Goal: Information Seeking & Learning: Learn about a topic

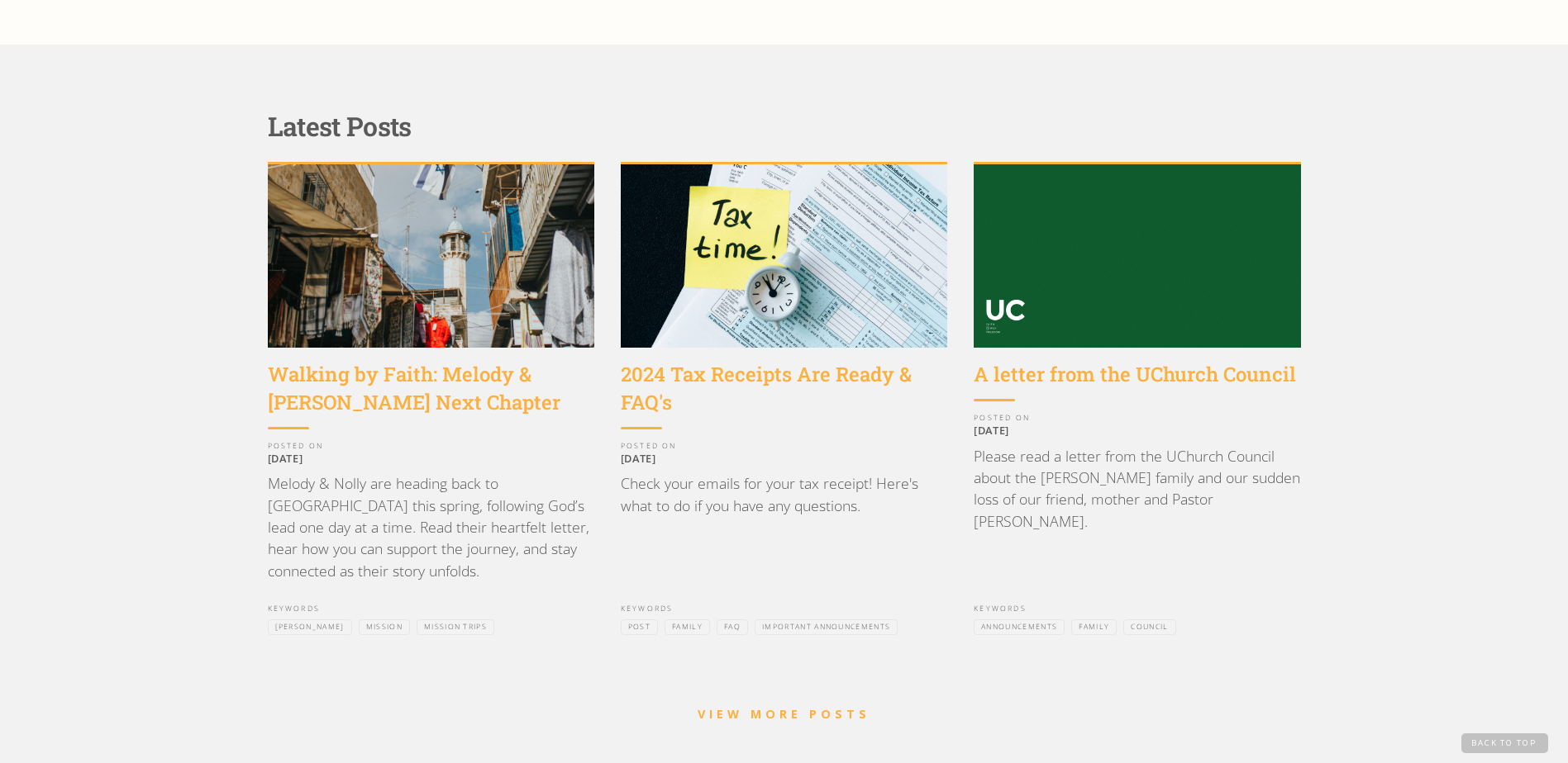
scroll to position [1404, 0]
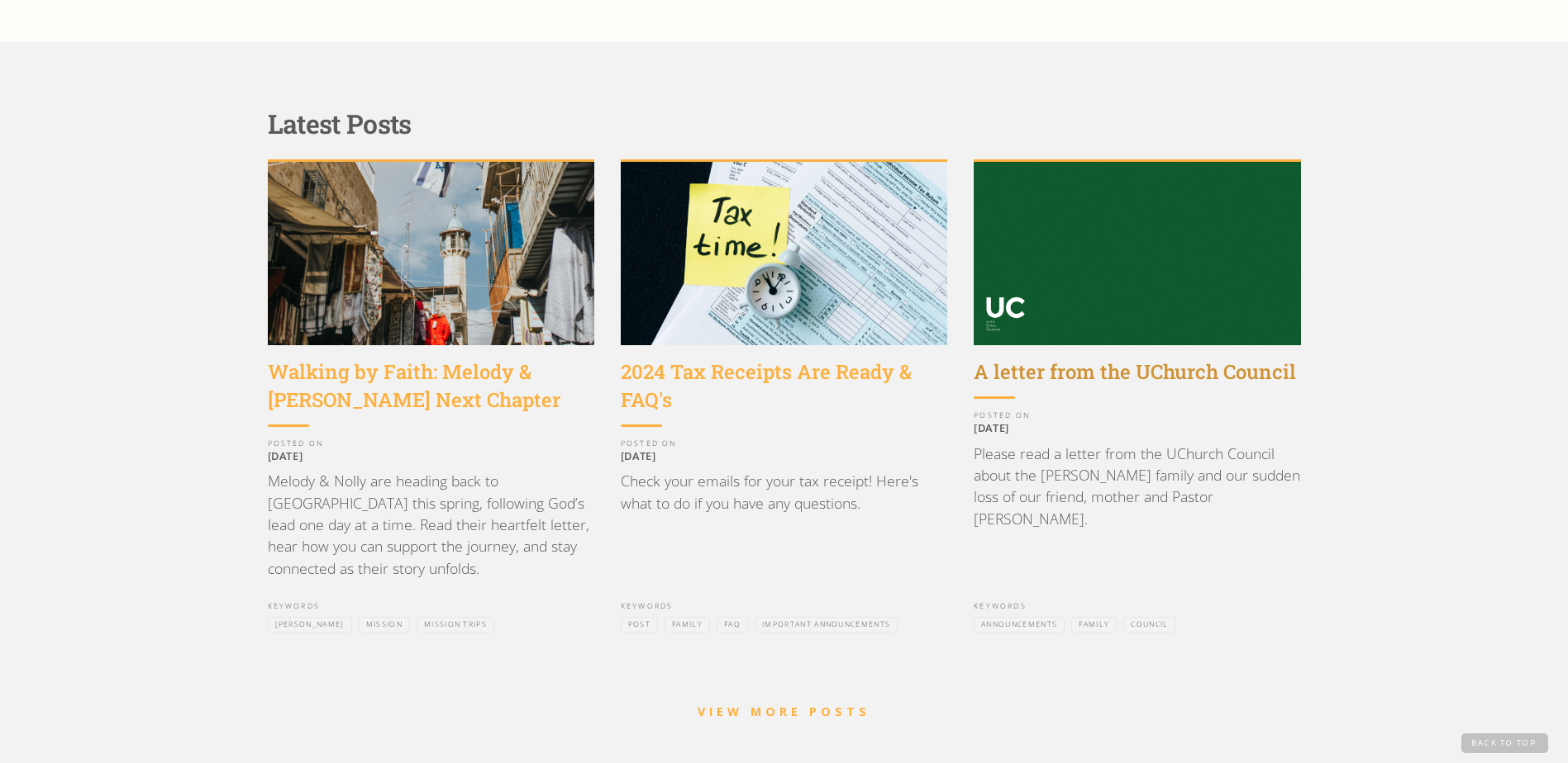
click at [1140, 359] on div "A letter from the UChurch Council" at bounding box center [1137, 372] width 327 height 28
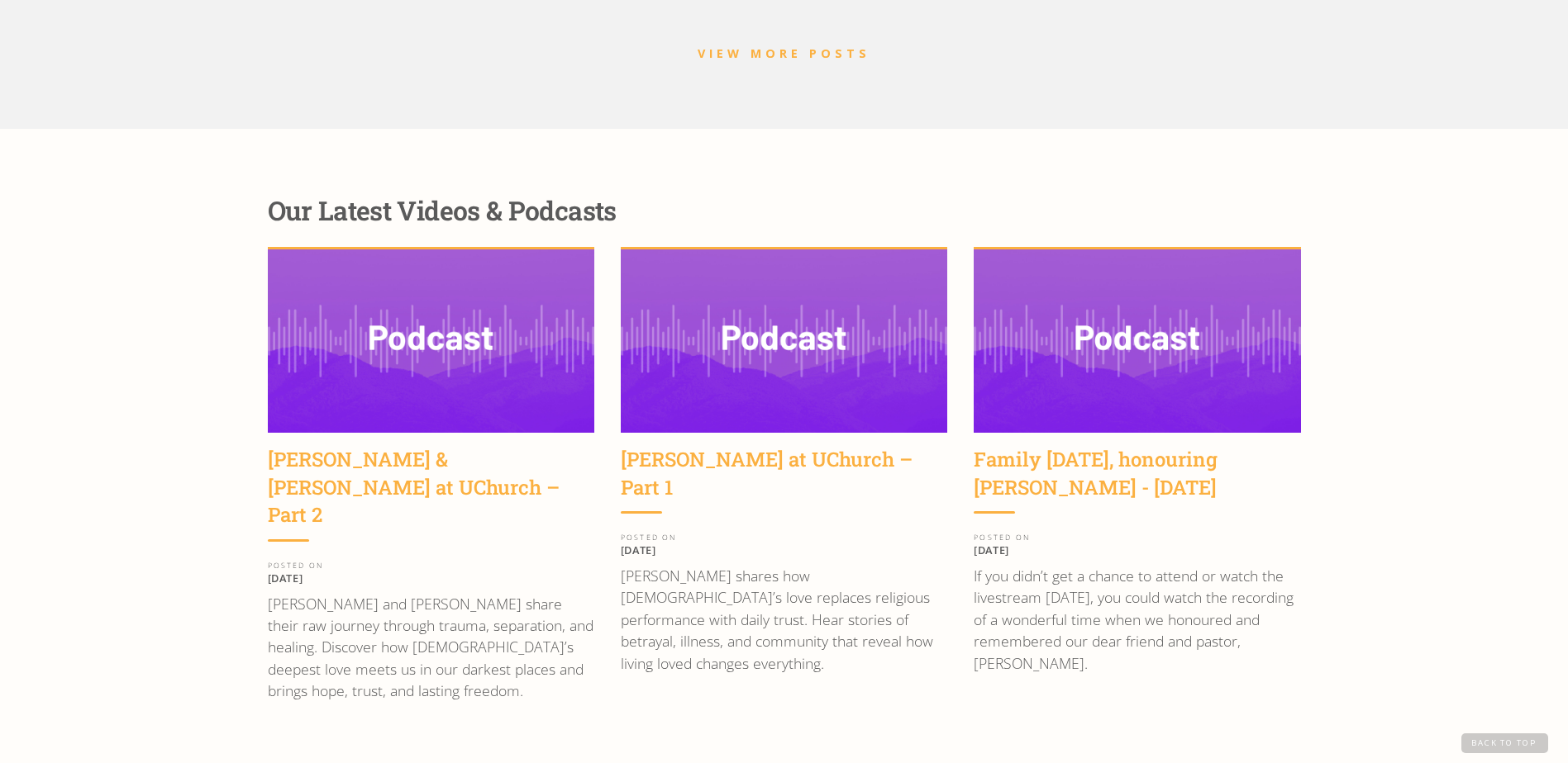
scroll to position [2050, 0]
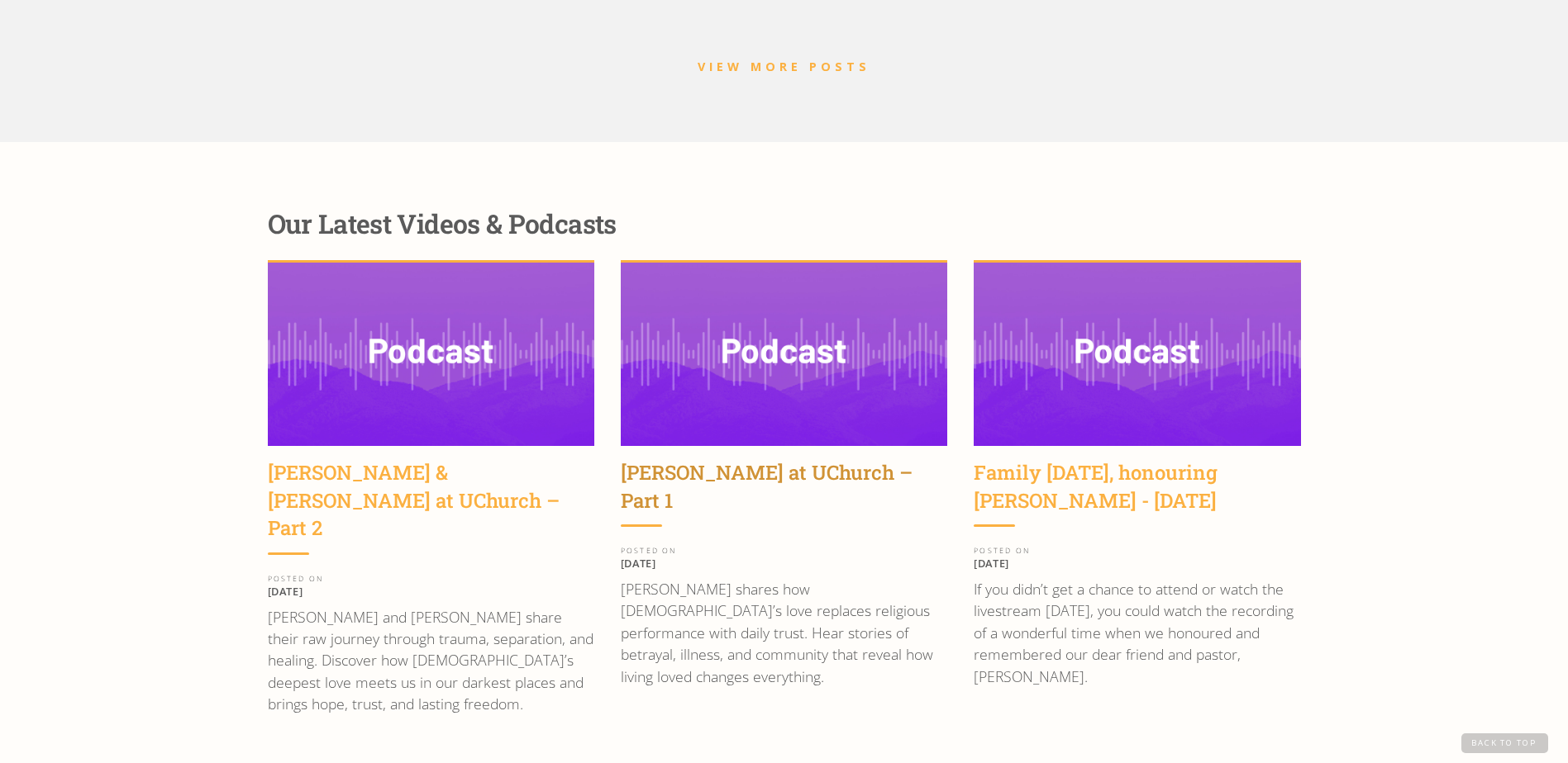
click at [762, 459] on div "[PERSON_NAME] at UChurch – Part 1" at bounding box center [784, 487] width 327 height 55
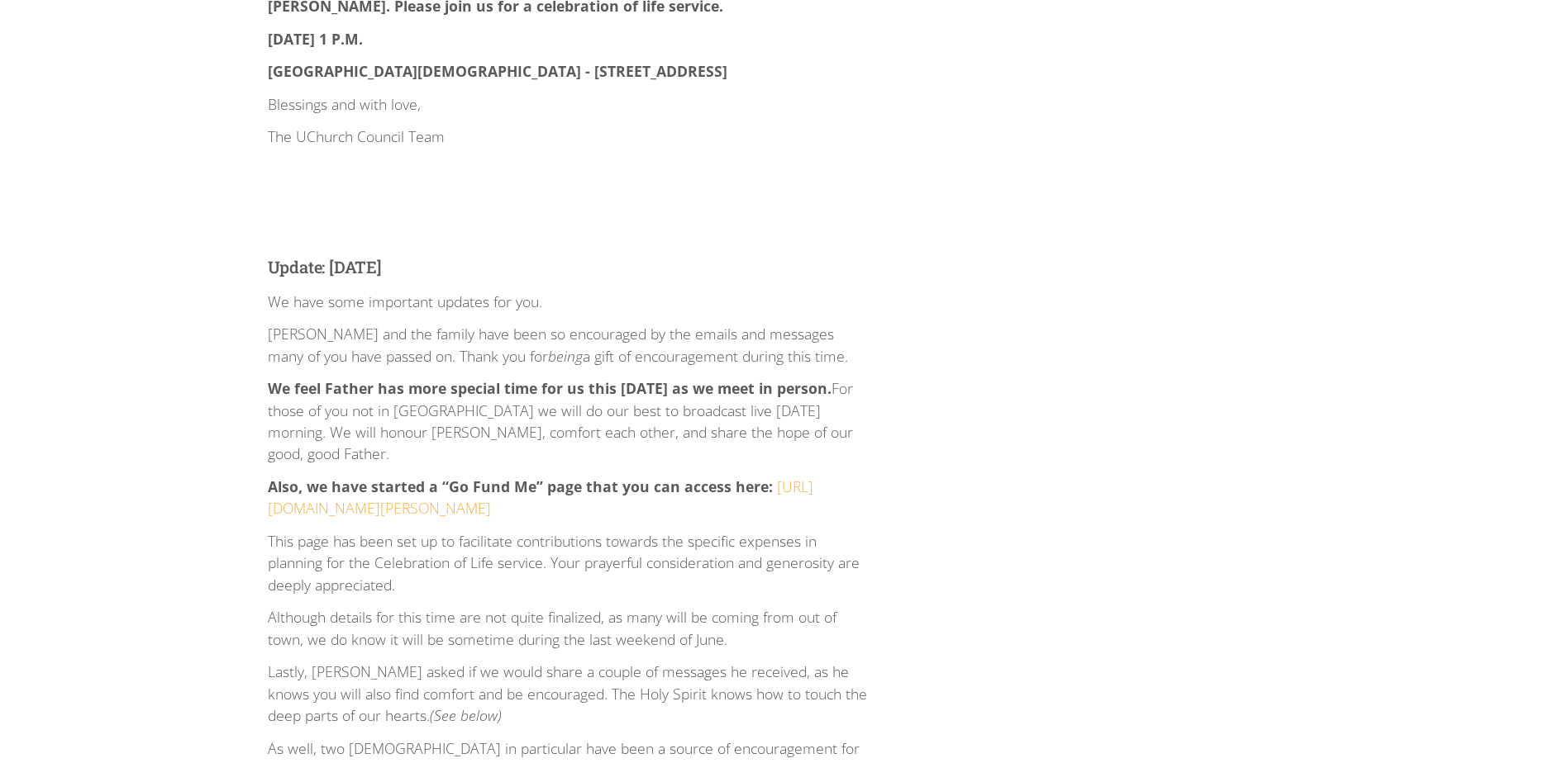
scroll to position [1983, 0]
